Goal: Task Accomplishment & Management: Manage account settings

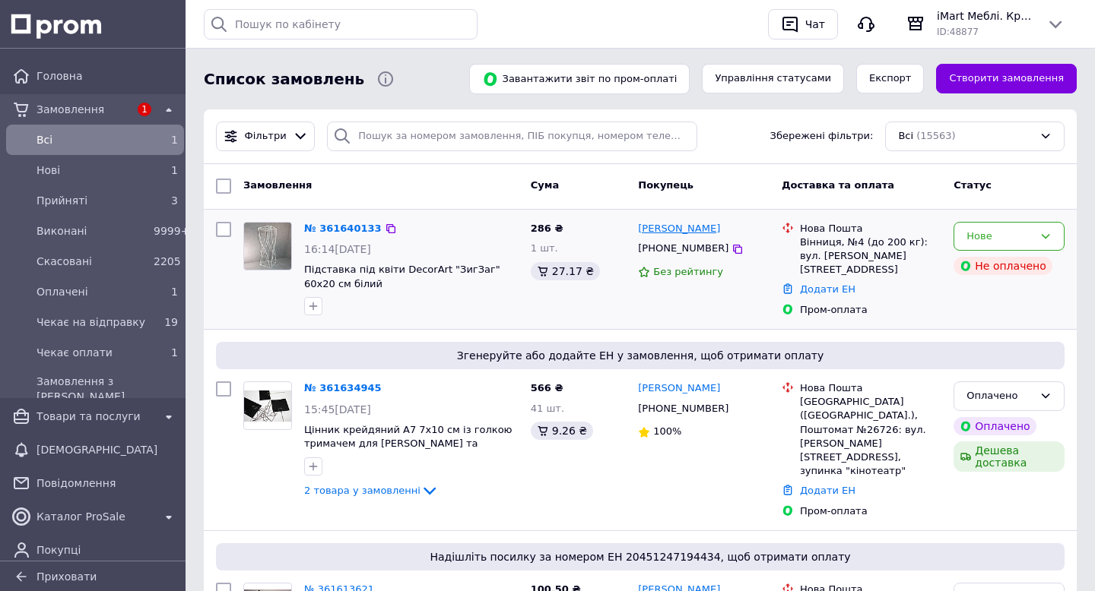
click at [669, 227] on link "[PERSON_NAME]" at bounding box center [679, 229] width 82 height 14
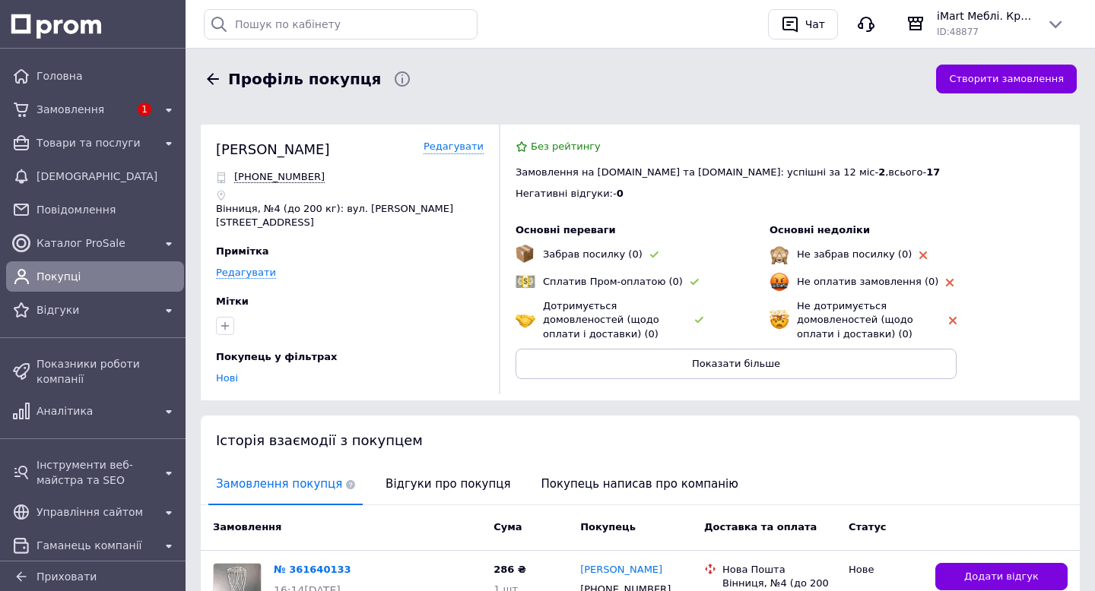
click at [398, 372] on div "Нові" at bounding box center [350, 379] width 268 height 14
click at [417, 477] on span "Відгуки про покупця" at bounding box center [448, 484] width 140 height 39
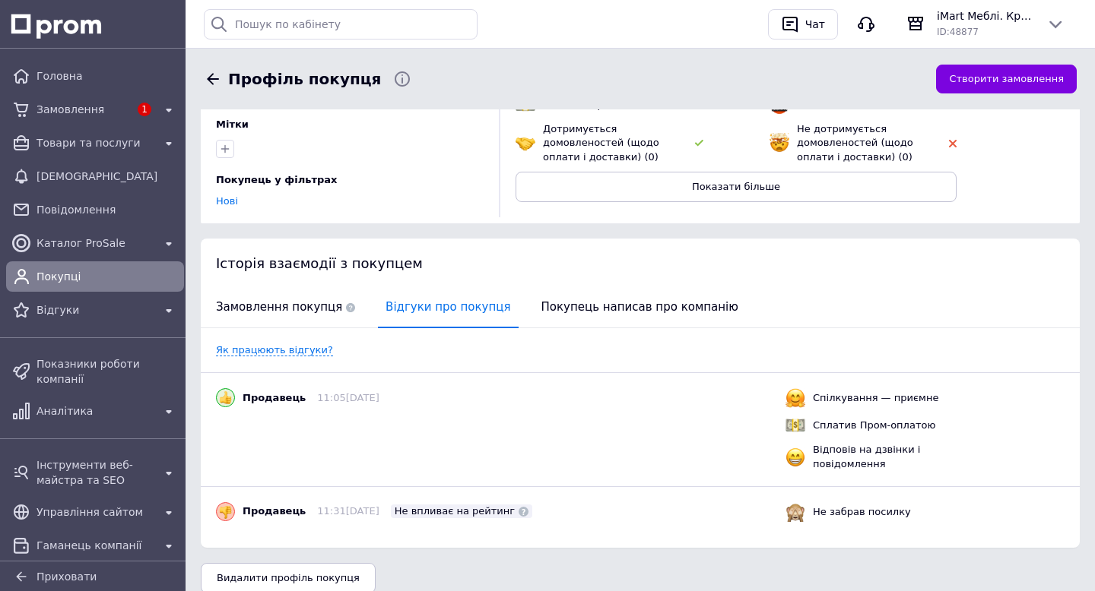
scroll to position [218, 0]
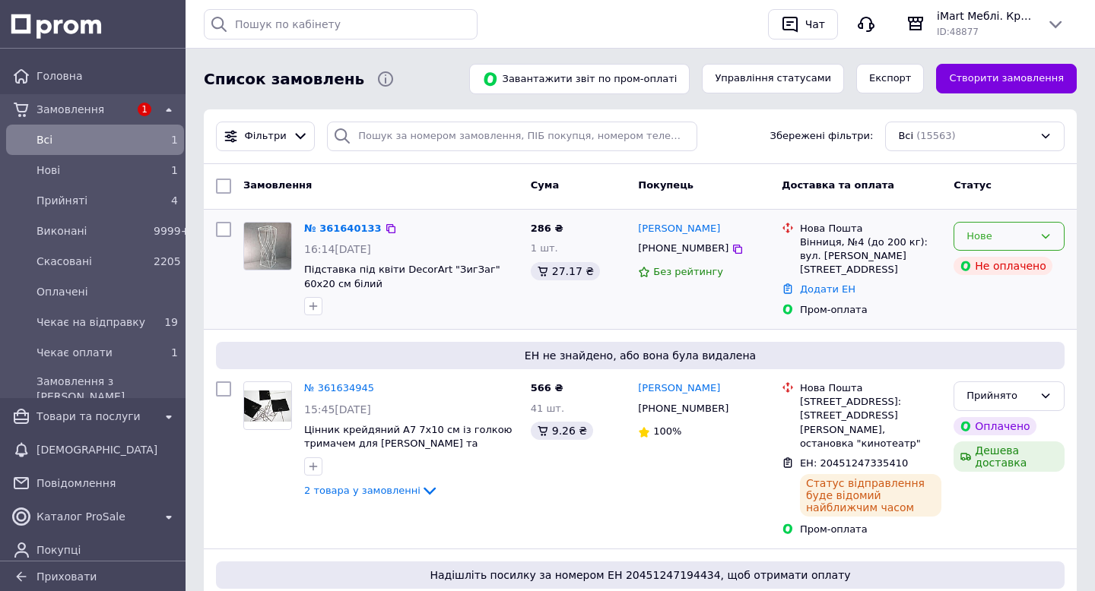
click at [1019, 230] on div "Нове" at bounding box center [999, 237] width 67 height 16
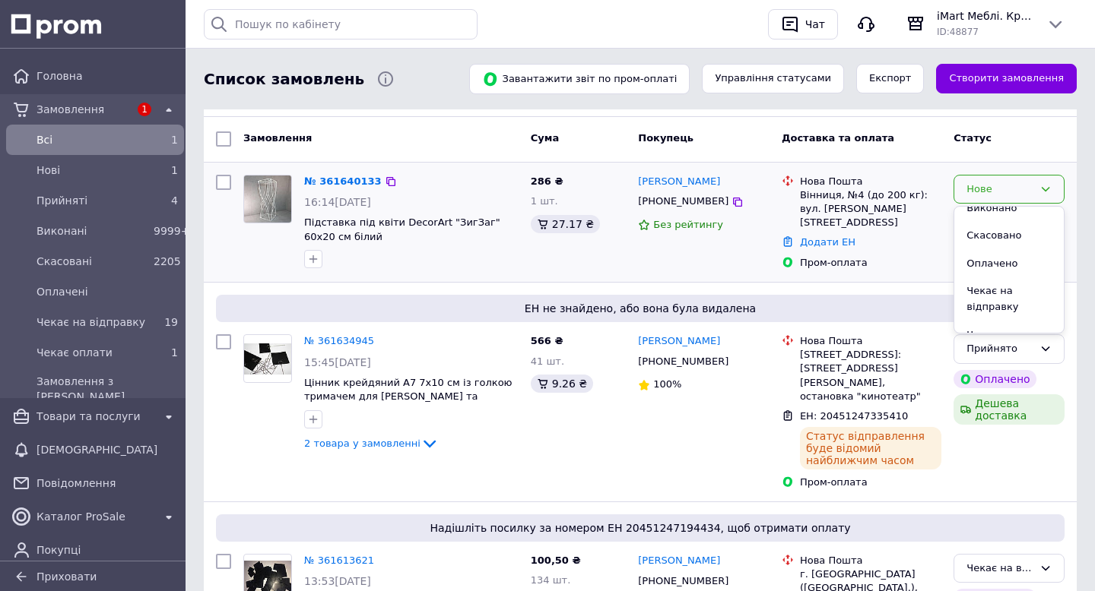
scroll to position [56, 0]
click at [988, 317] on li "Чекає оплати" at bounding box center [1008, 320] width 109 height 28
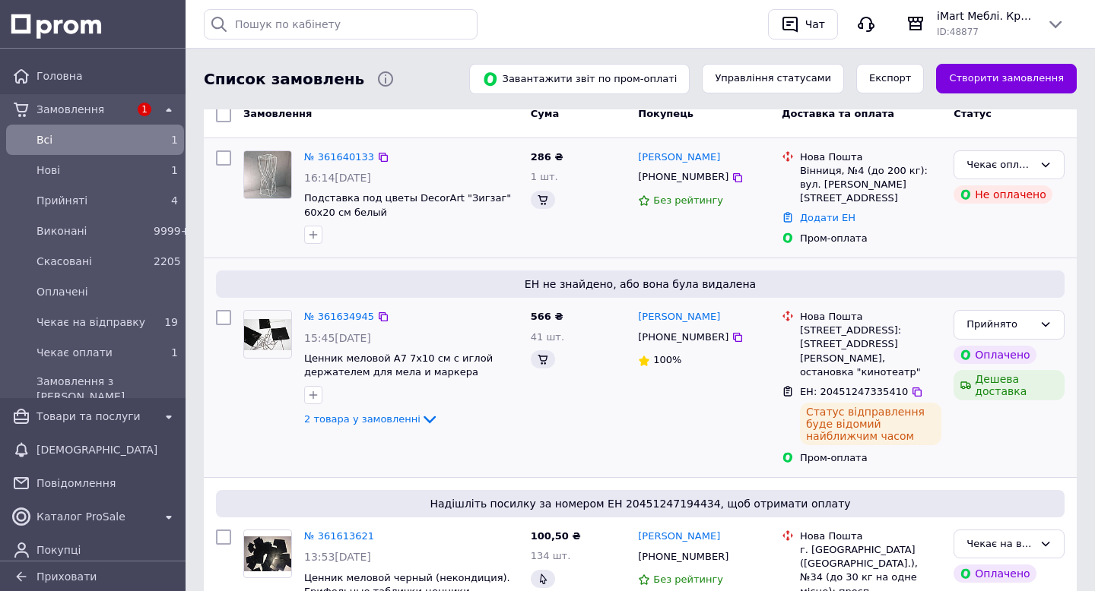
scroll to position [77, 0]
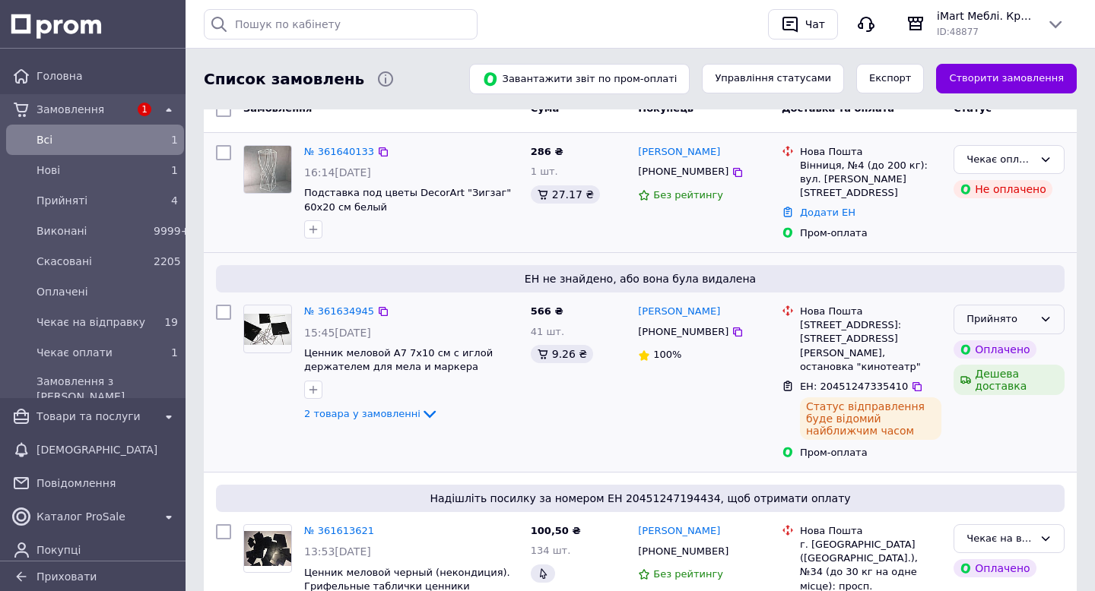
click at [1042, 314] on icon at bounding box center [1045, 319] width 12 height 12
click at [991, 404] on li "Чекає на відправку" at bounding box center [1008, 413] width 109 height 43
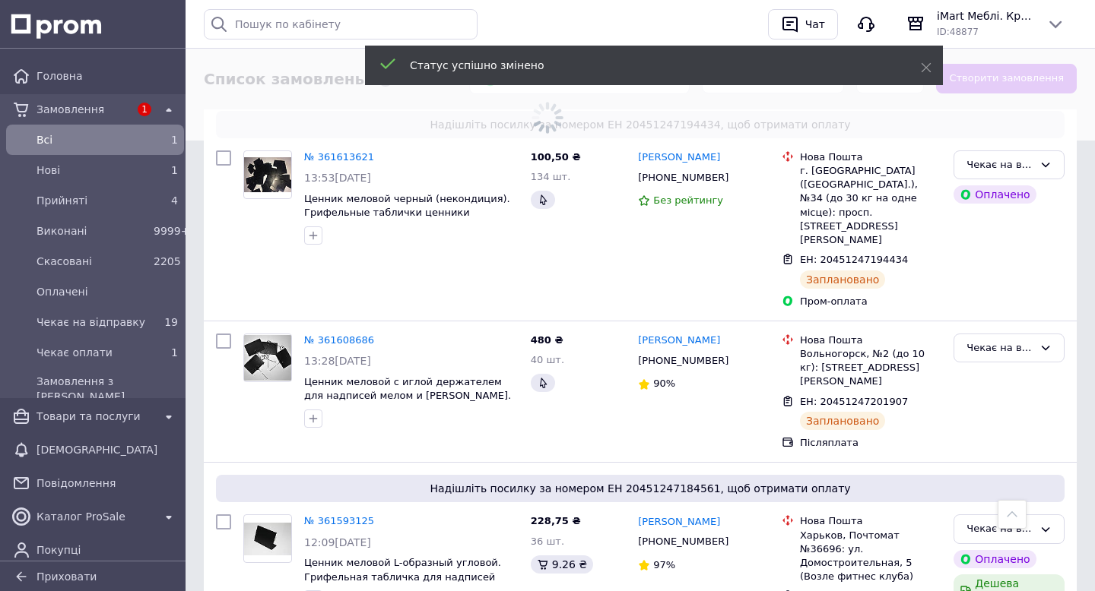
scroll to position [0, 0]
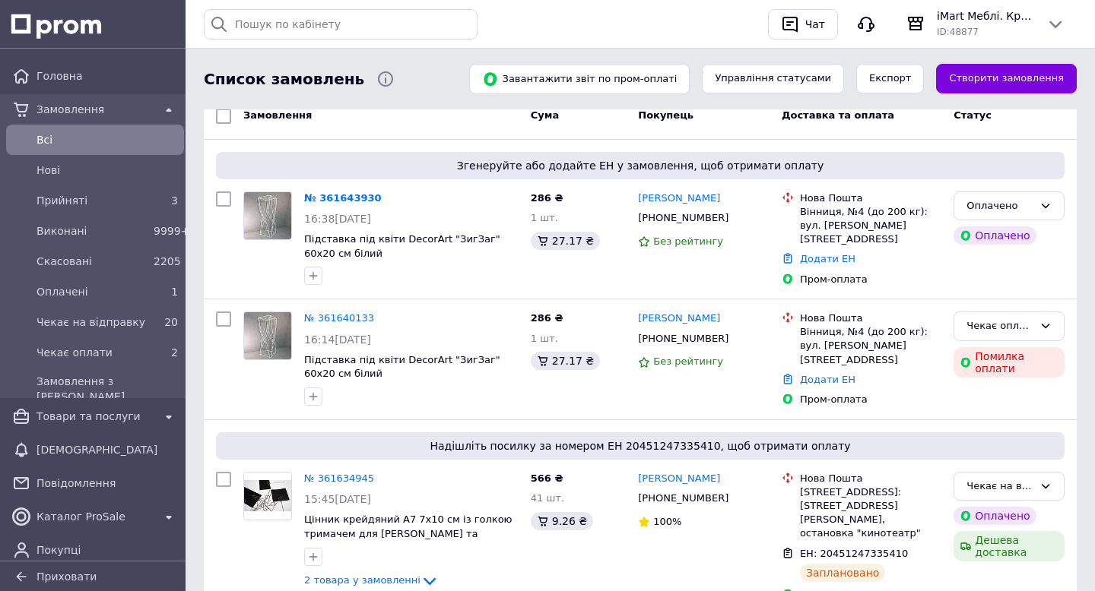
scroll to position [77, 0]
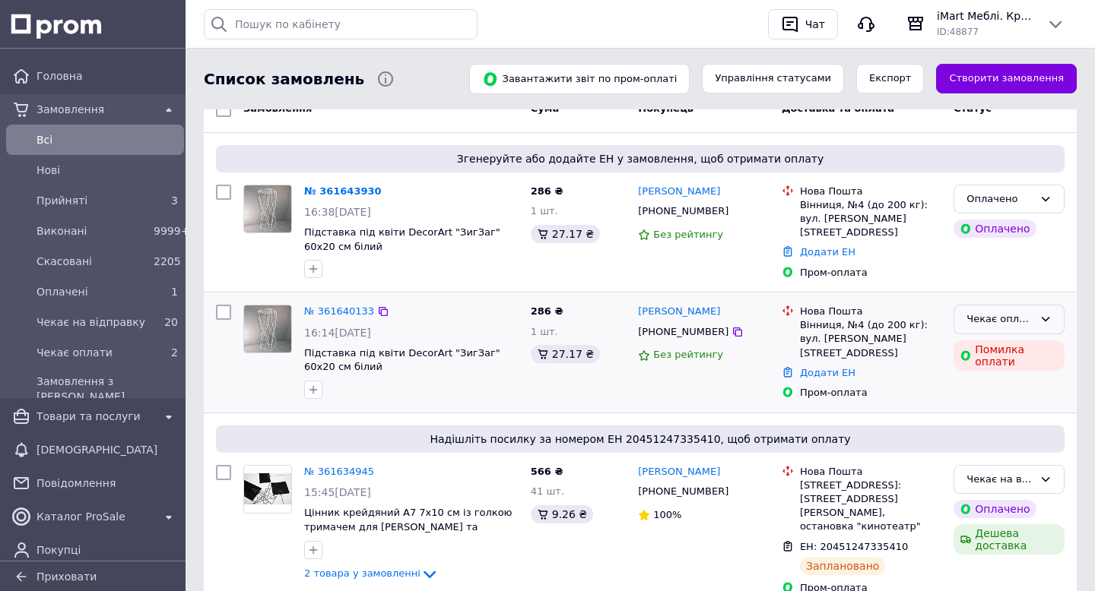
click at [1003, 318] on div "Чекає оплати" at bounding box center [999, 320] width 67 height 16
click at [988, 398] on li "Скасовано" at bounding box center [1008, 407] width 109 height 28
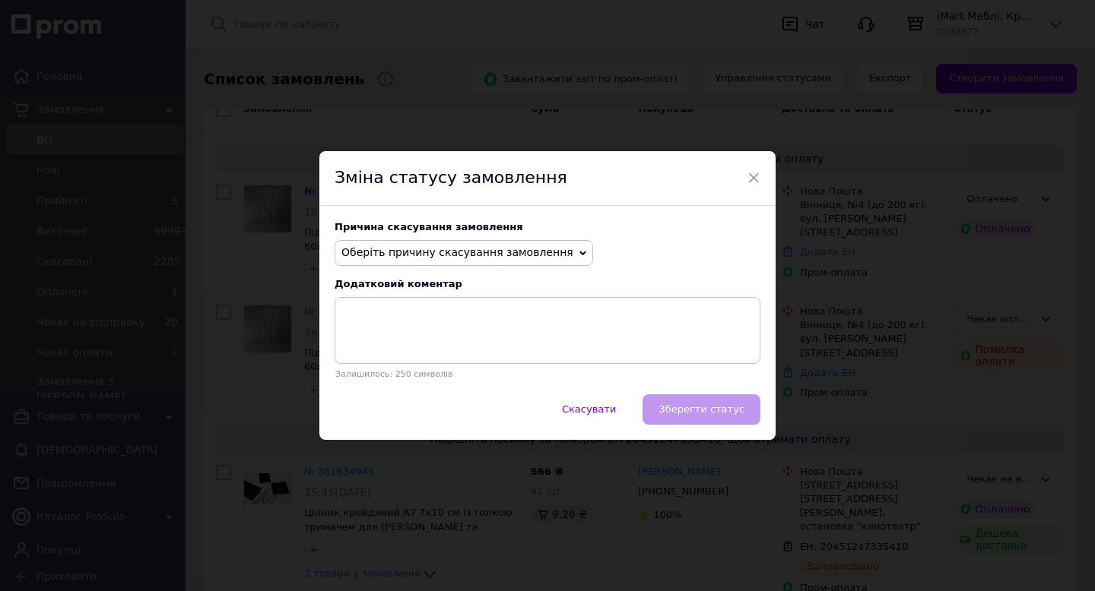
click at [488, 259] on span "Оберіть причину скасування замовлення" at bounding box center [464, 253] width 258 height 26
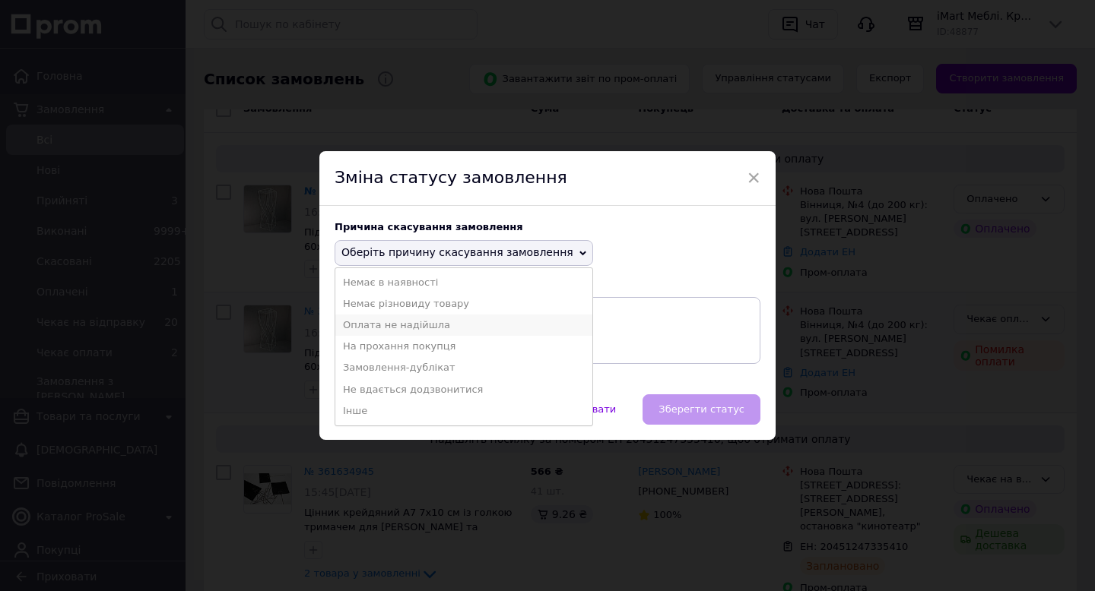
click at [395, 327] on li "Оплата не надійшла" at bounding box center [463, 325] width 257 height 21
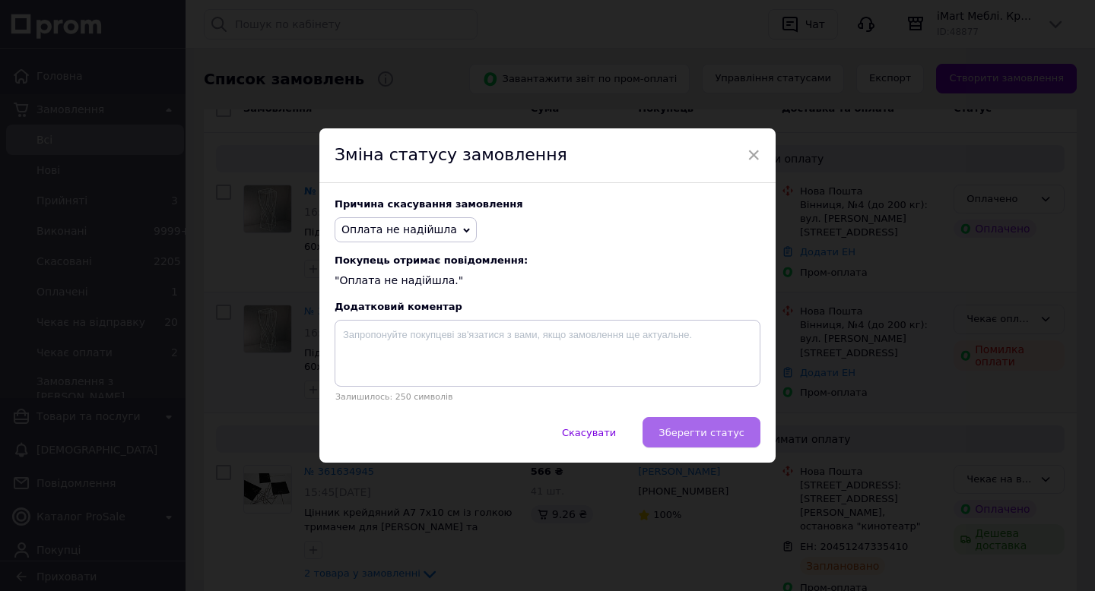
click at [723, 431] on span "Зберегти статус" at bounding box center [701, 432] width 86 height 11
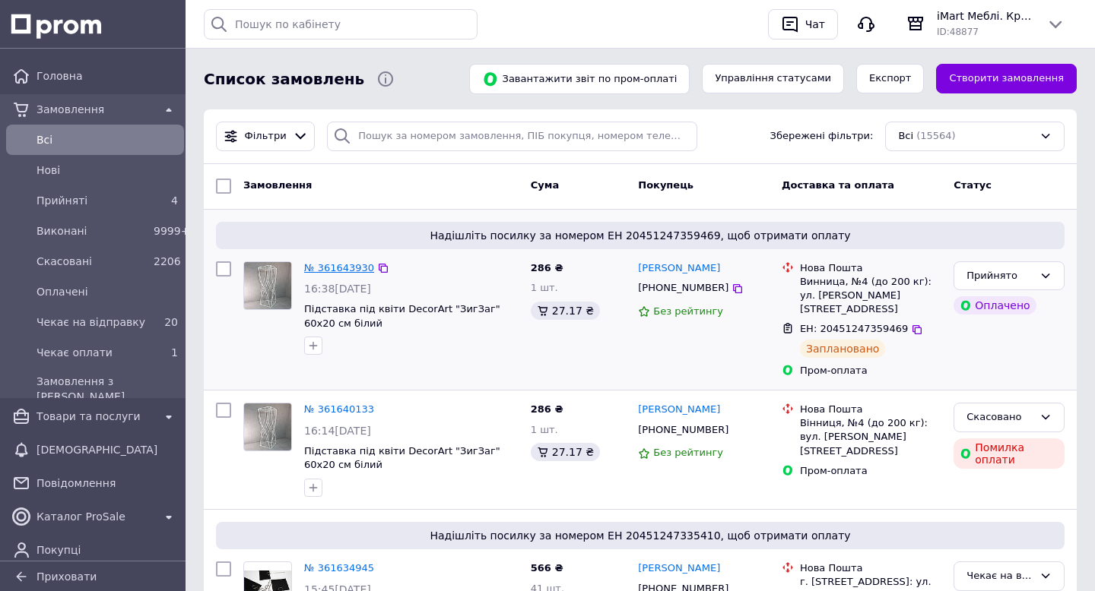
click at [333, 269] on link "№ 361643930" at bounding box center [339, 267] width 70 height 11
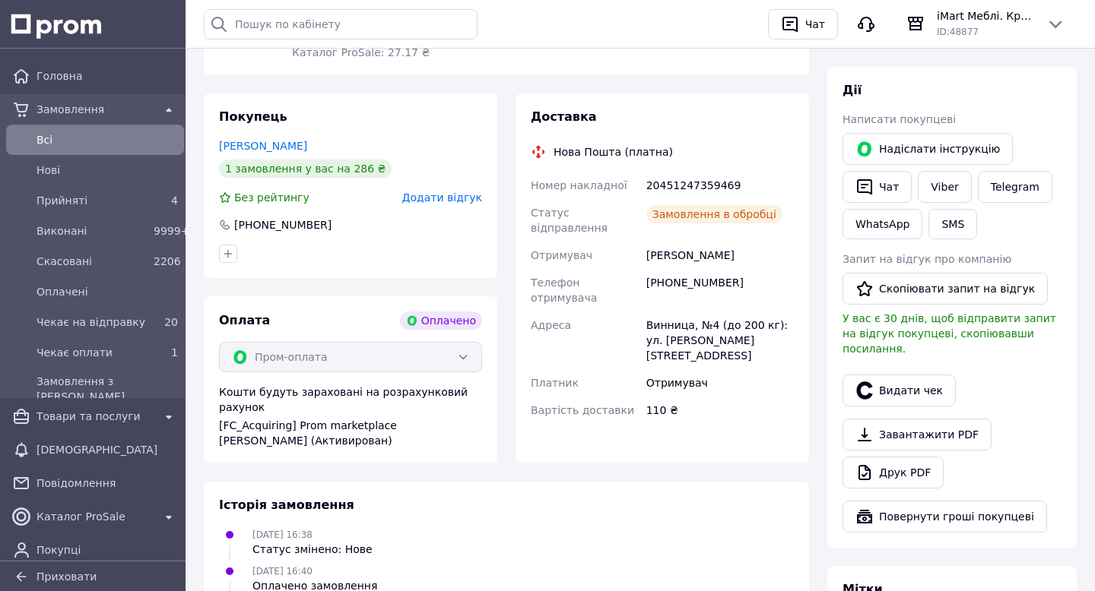
scroll to position [246, 0]
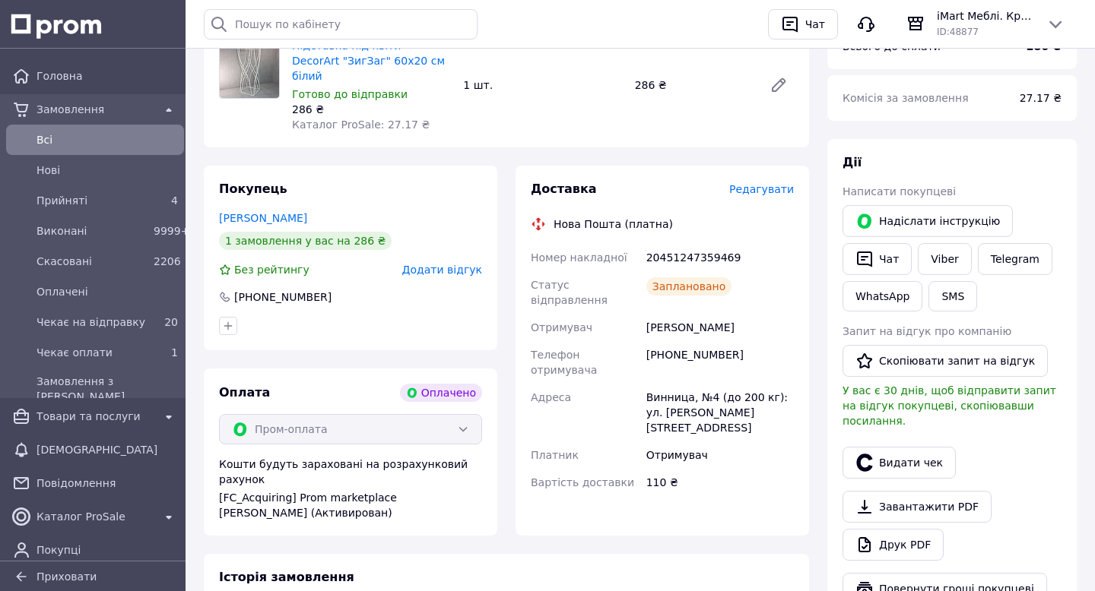
click at [765, 183] on span "Редагувати" at bounding box center [761, 189] width 65 height 12
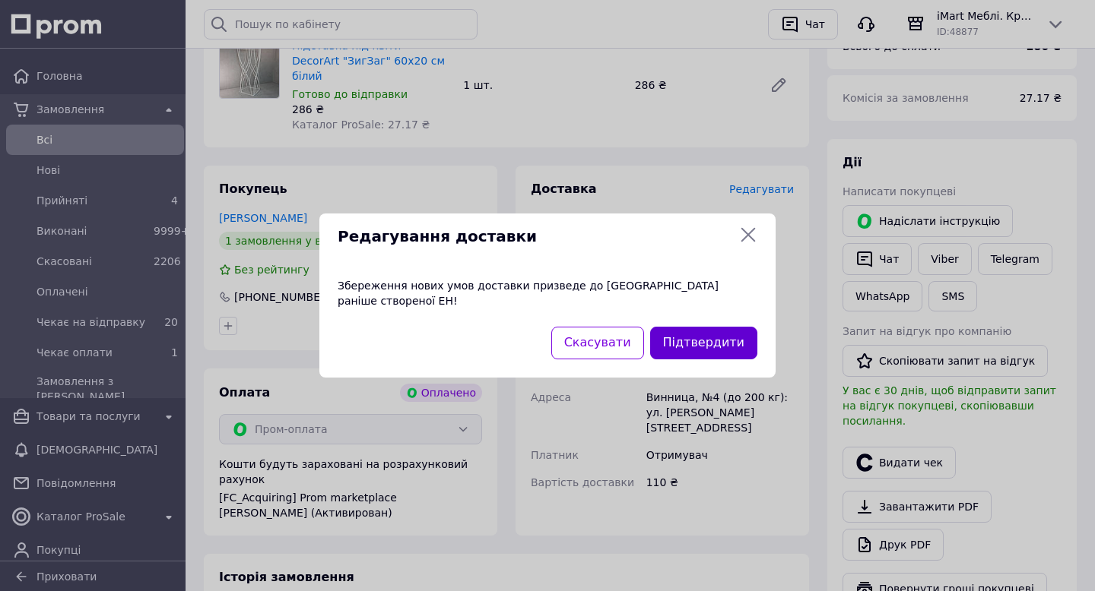
click at [710, 330] on button "Підтвердити" at bounding box center [703, 343] width 107 height 33
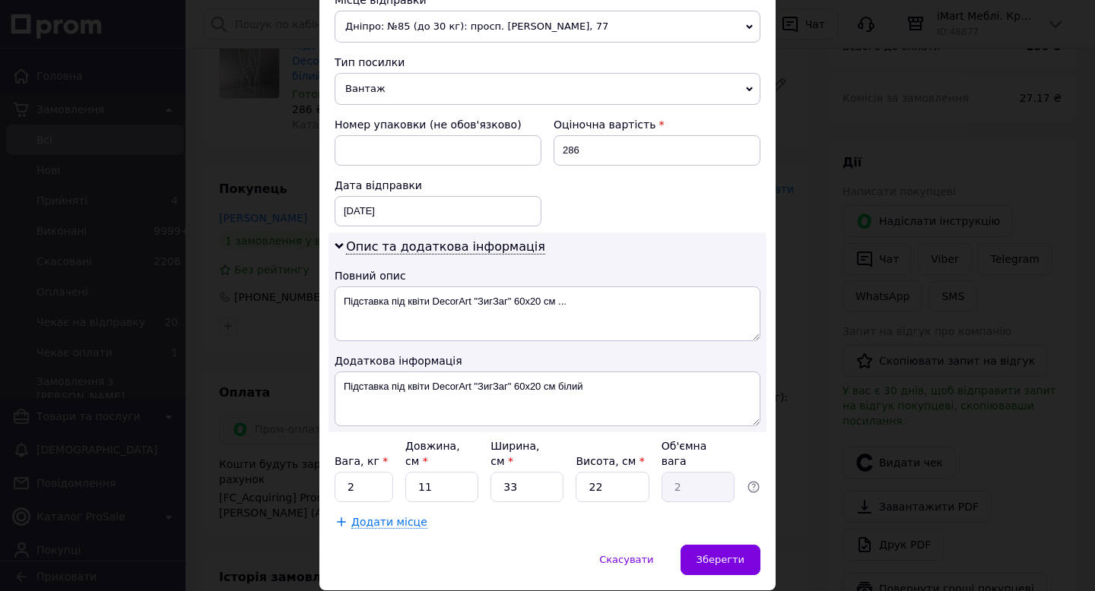
scroll to position [604, 0]
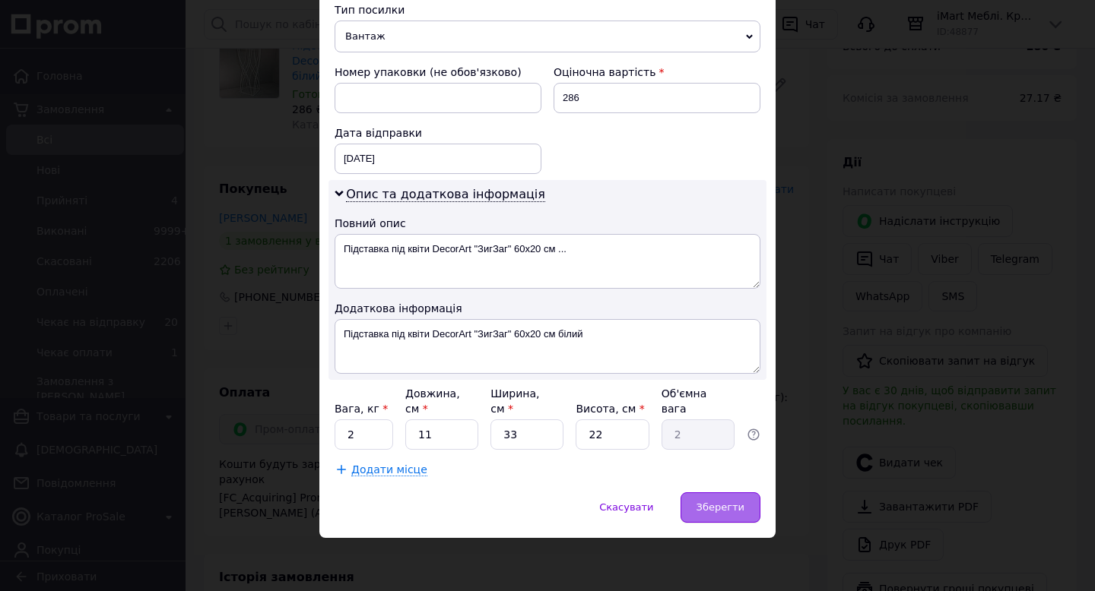
click at [704, 503] on span "Зберегти" at bounding box center [720, 507] width 48 height 11
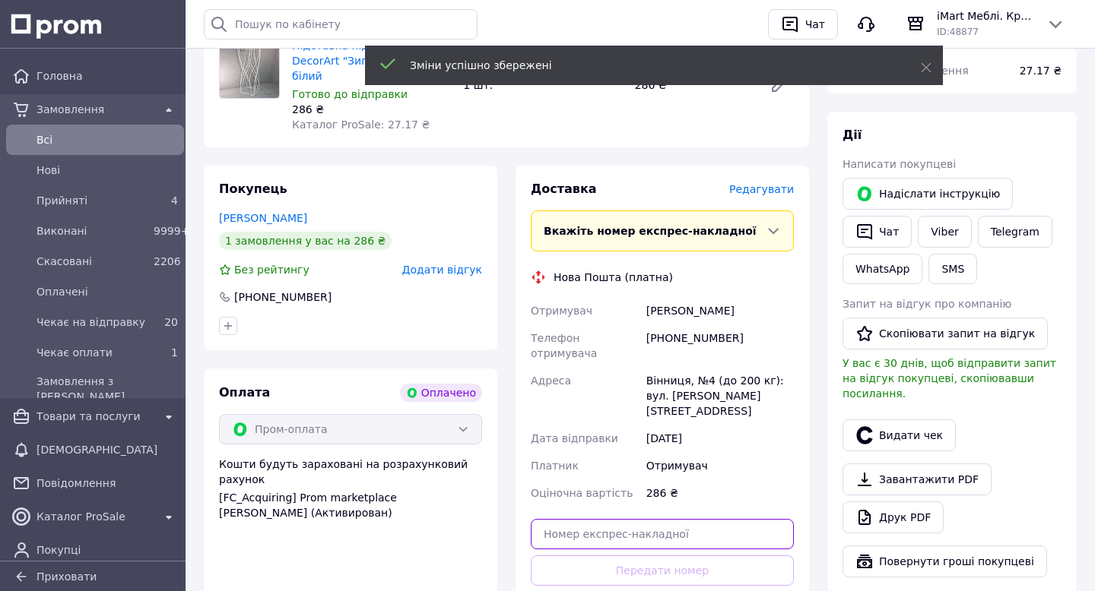
click at [635, 519] on input "text" at bounding box center [662, 534] width 263 height 30
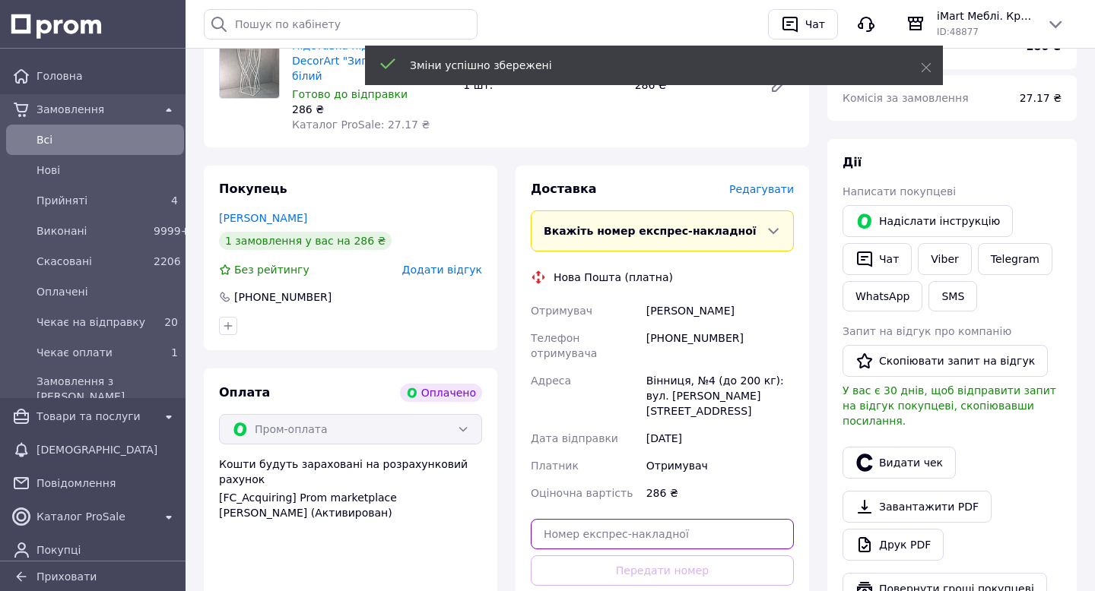
paste input "20451247362762"
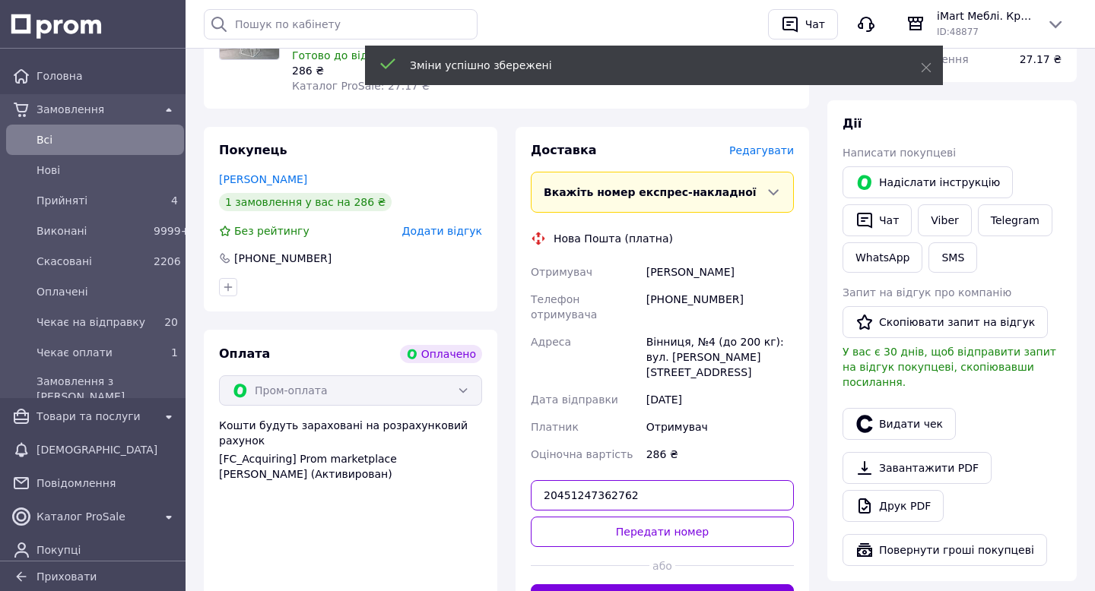
scroll to position [296, 0]
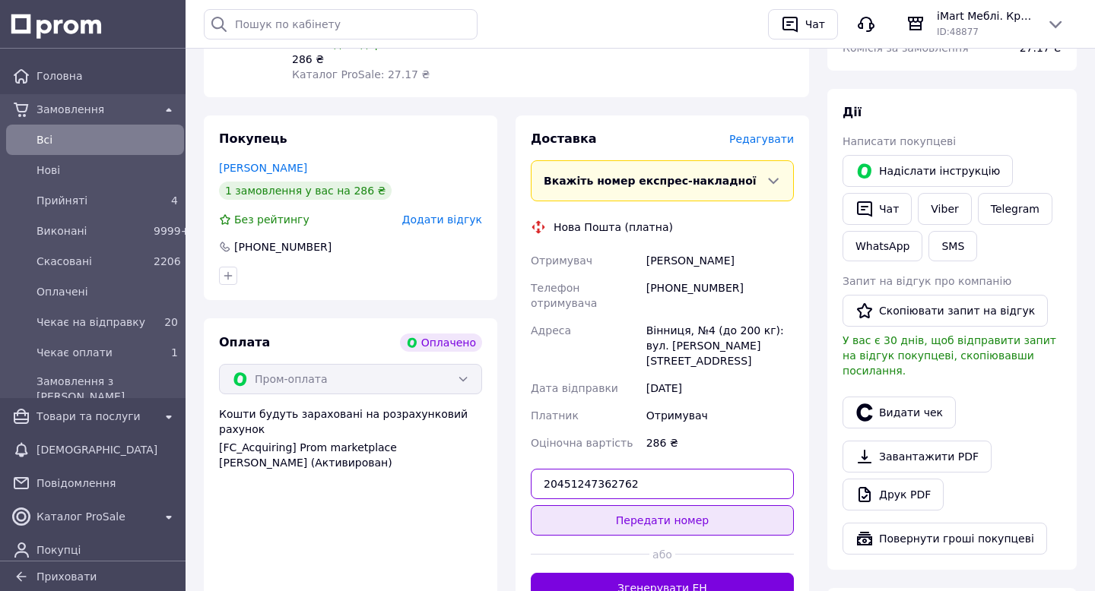
type input "20451247362762"
click at [646, 506] on button "Передати номер" at bounding box center [662, 521] width 263 height 30
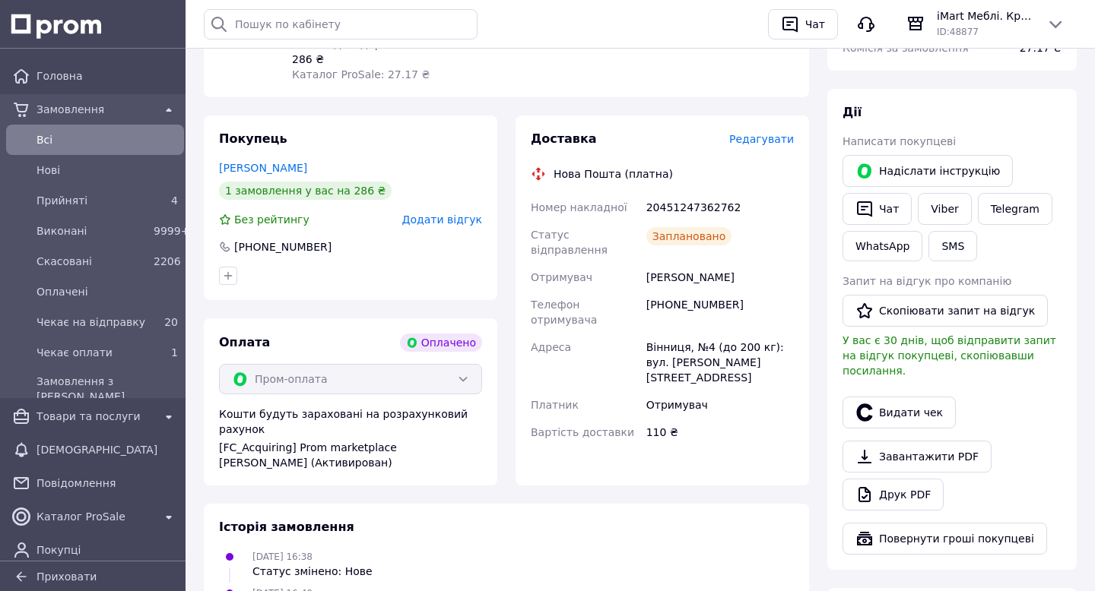
scroll to position [0, 0]
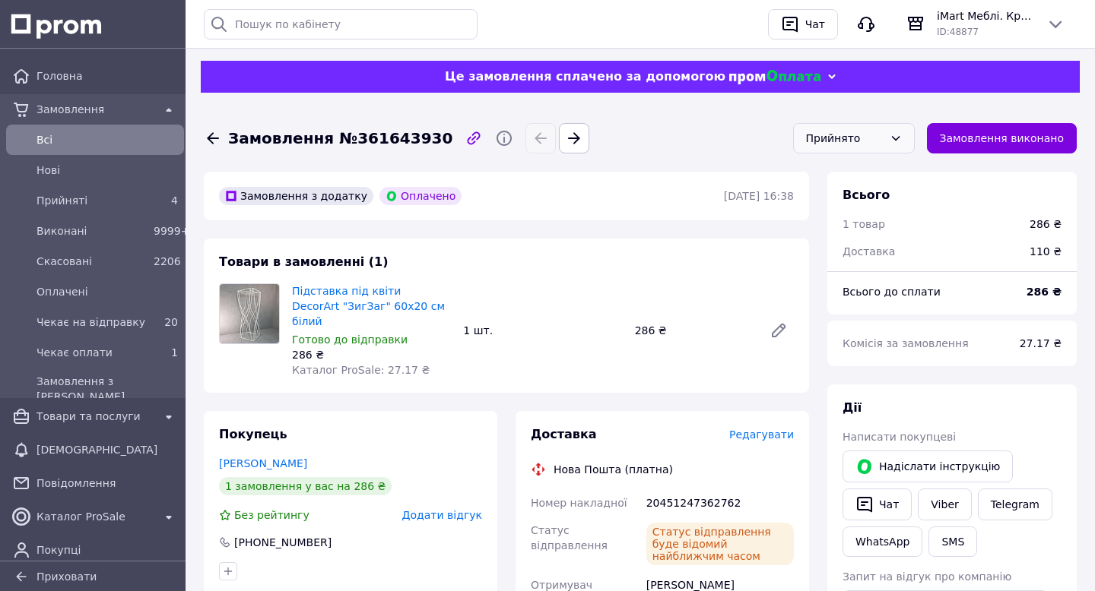
click at [841, 136] on div "Прийнято" at bounding box center [845, 138] width 78 height 17
click at [834, 263] on li "Чекає на відправку" at bounding box center [854, 266] width 120 height 46
click at [49, 135] on span "Всi" at bounding box center [106, 139] width 141 height 15
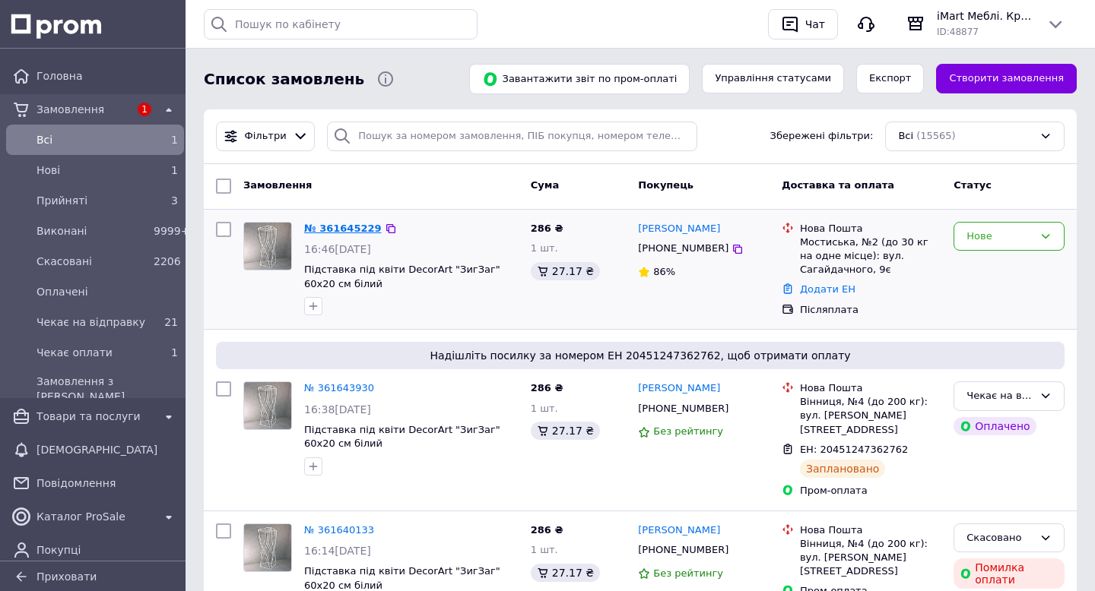
click at [348, 229] on link "№ 361645229" at bounding box center [343, 228] width 78 height 11
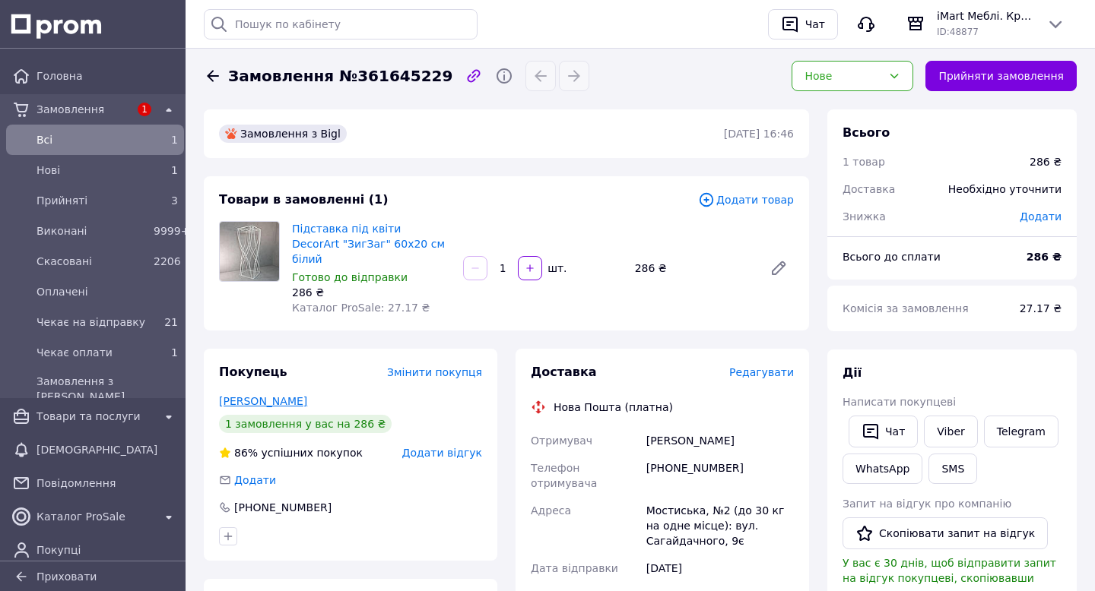
click at [252, 395] on link "Строкоус Юлія" at bounding box center [263, 401] width 88 height 12
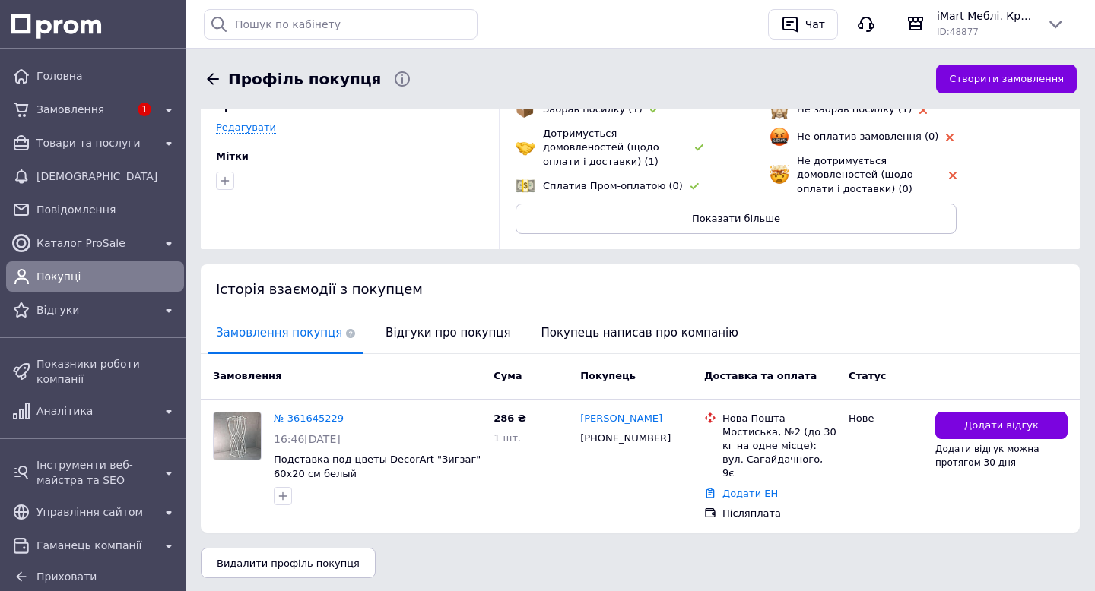
scroll to position [164, 0]
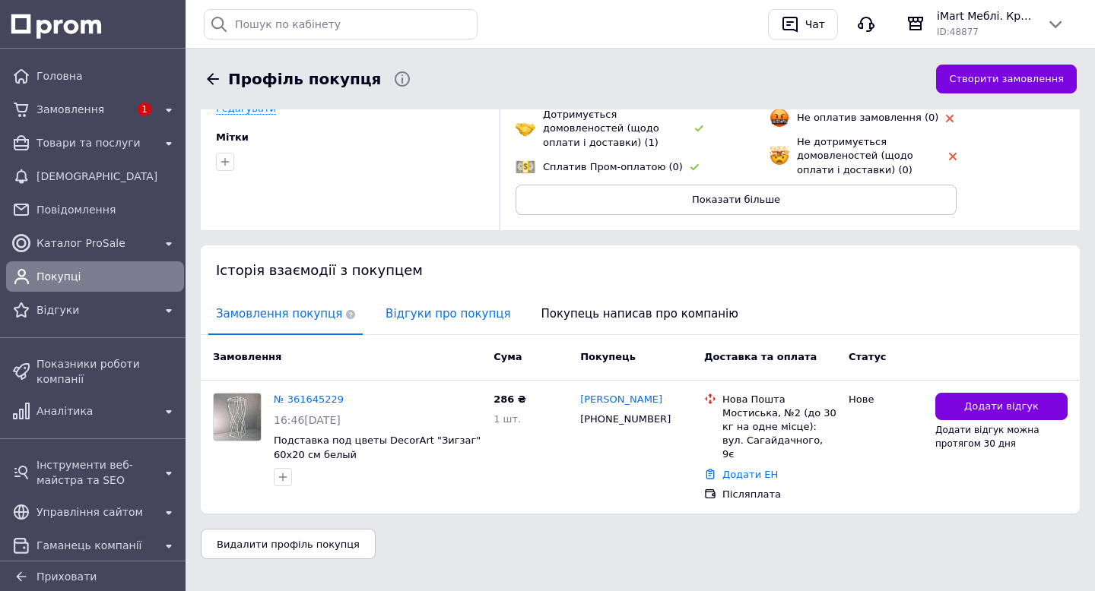
click at [423, 323] on span "Відгуки про покупця" at bounding box center [448, 314] width 140 height 39
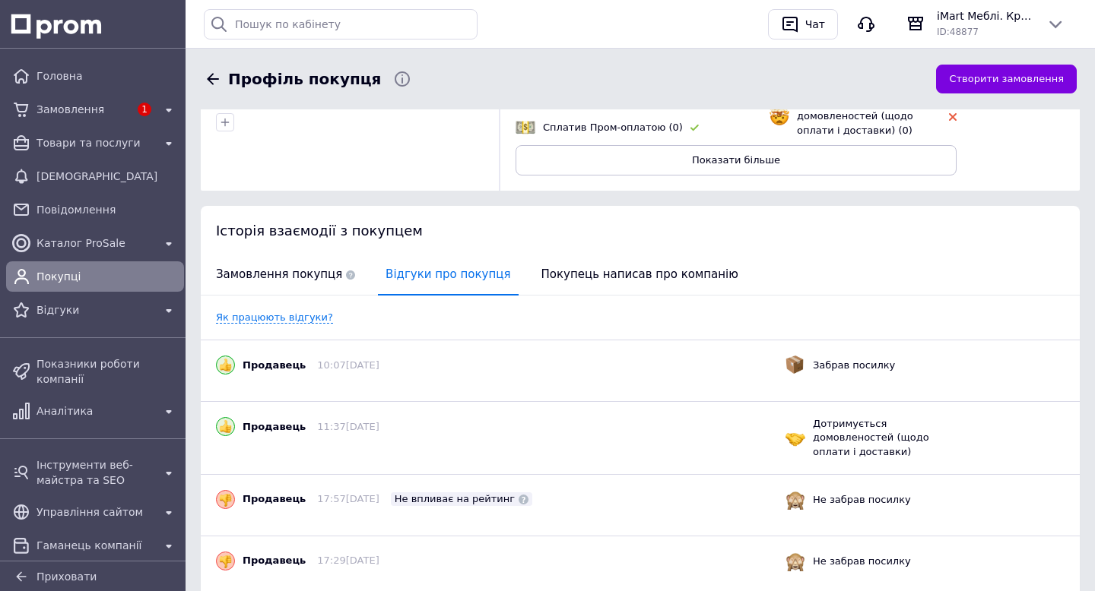
scroll to position [0, 0]
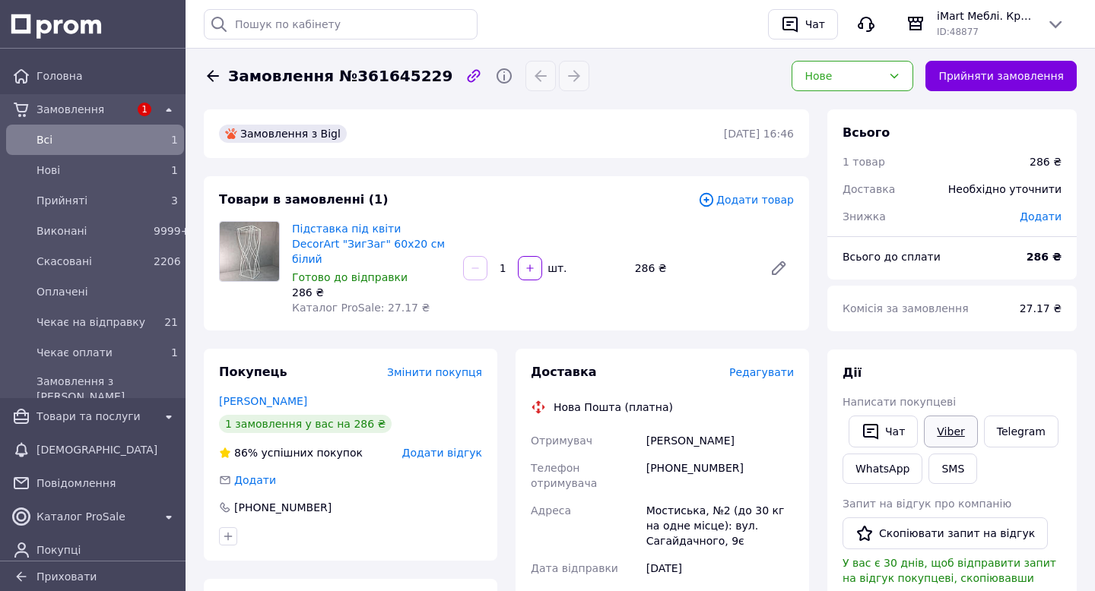
click at [940, 436] on link "Viber" at bounding box center [950, 432] width 53 height 32
click at [968, 78] on button "Прийняти замовлення" at bounding box center [1000, 76] width 151 height 30
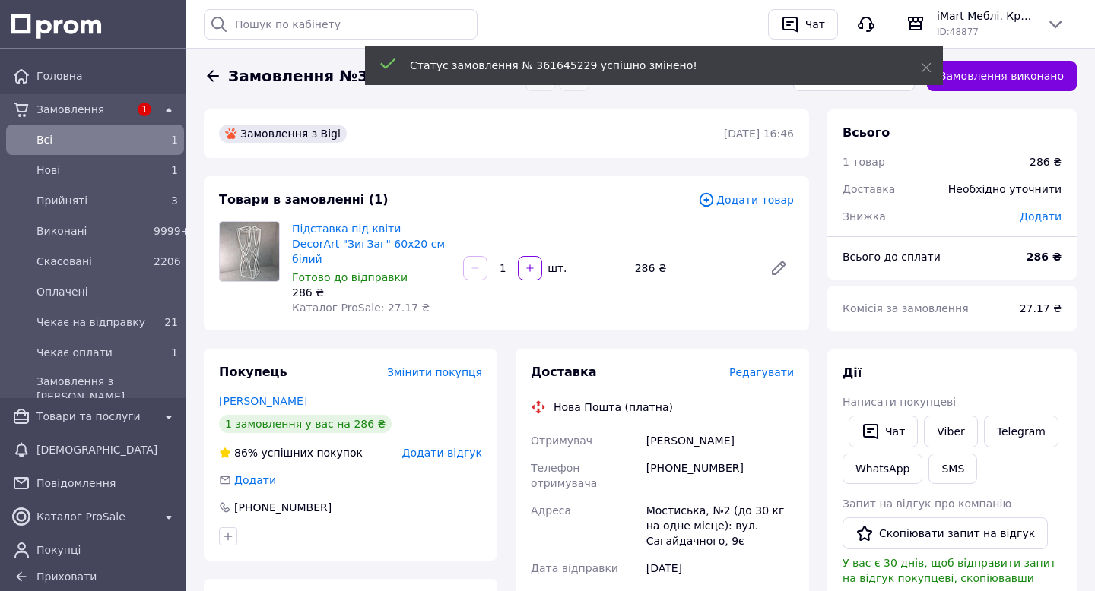
click at [823, 87] on div "Статус замовлення № 361645229 успішно змінено!" at bounding box center [654, 67] width 578 height 43
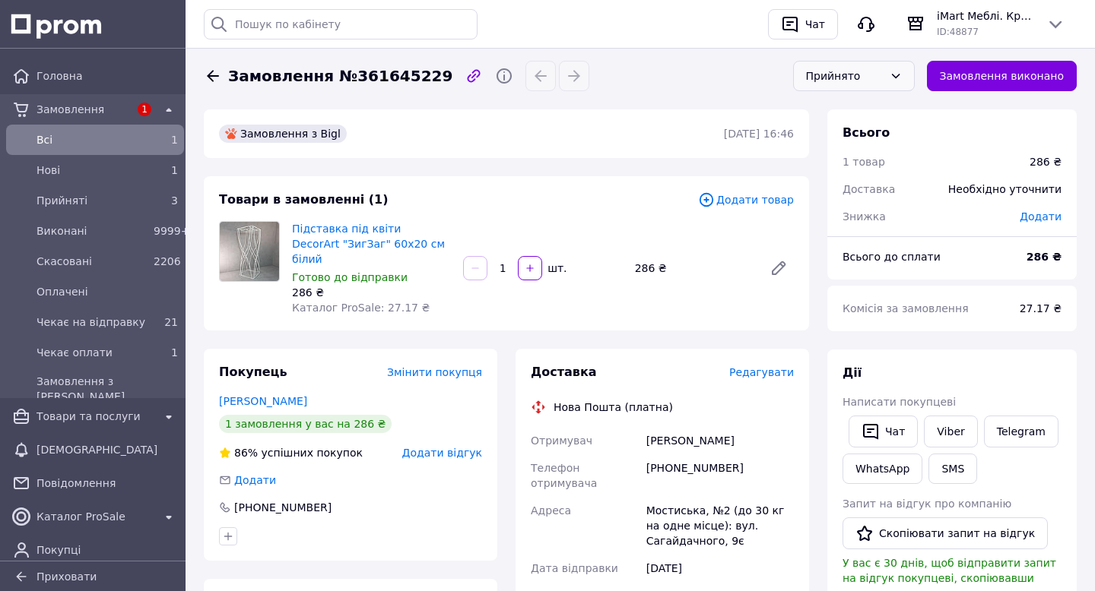
click at [855, 63] on div "Прийнято" at bounding box center [854, 76] width 122 height 30
click at [830, 213] on li "Чекає оплати" at bounding box center [854, 210] width 120 height 29
click at [56, 134] on span "Всi" at bounding box center [91, 139] width 111 height 15
